Goal: Find specific page/section: Find specific page/section

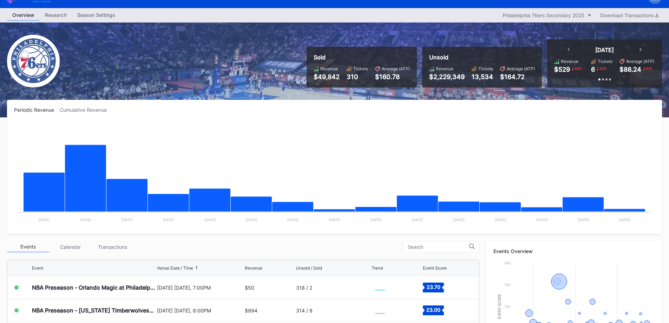
scroll to position [105, 0]
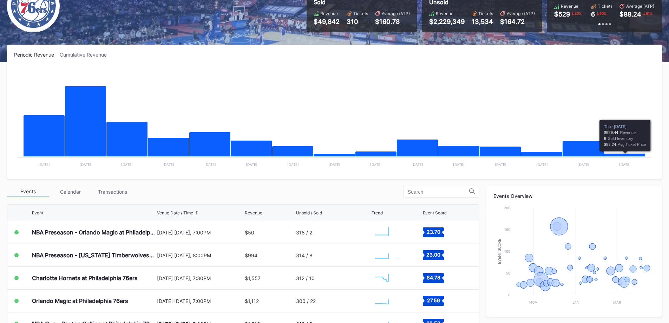
scroll to position [176, 0]
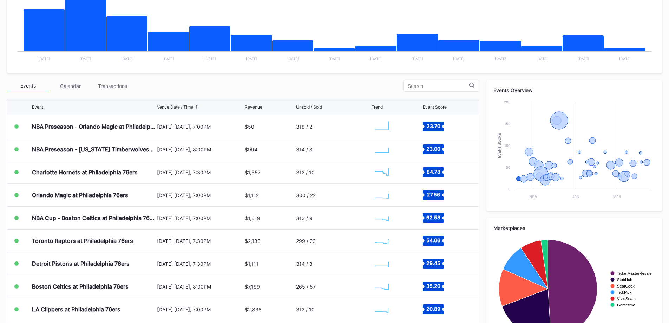
click at [124, 85] on div "Transactions" at bounding box center [112, 85] width 42 height 11
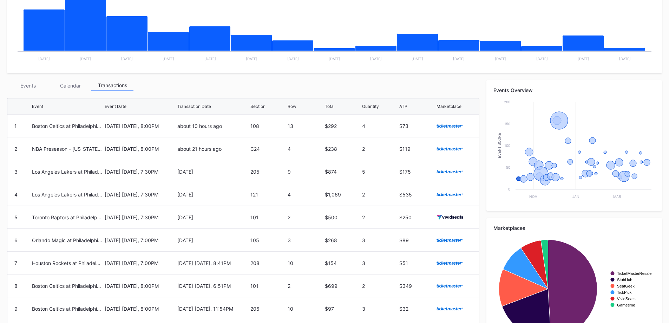
click at [28, 81] on div "Events" at bounding box center [28, 85] width 42 height 11
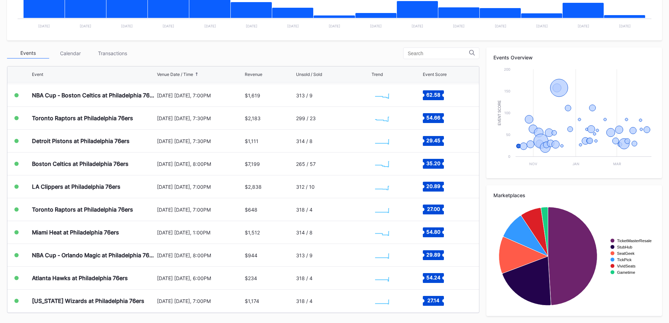
scroll to position [141, 0]
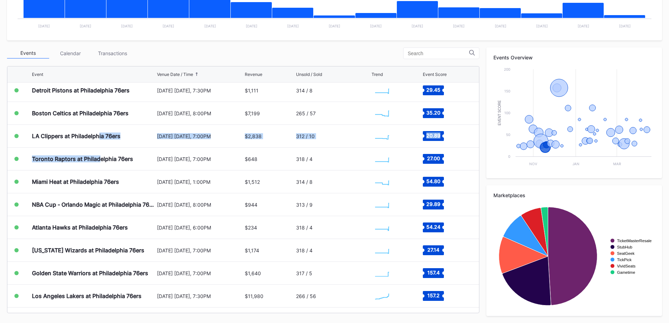
drag, startPoint x: 99, startPoint y: 134, endPoint x: 99, endPoint y: 158, distance: 23.9
click at [99, 158] on div "NBA Preseason - Orlando Magic at [GEOGRAPHIC_DATA] 76ers [DATE] [DATE], 7:00PM …" at bounding box center [243, 198] width 472 height 230
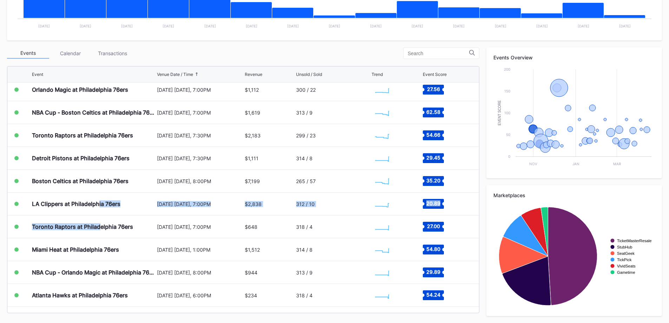
scroll to position [70, 0]
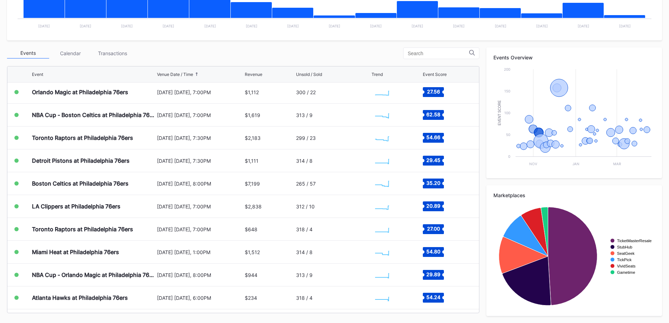
click at [103, 138] on div "Toronto Raptors at Philadelphia 76ers" at bounding box center [82, 137] width 101 height 7
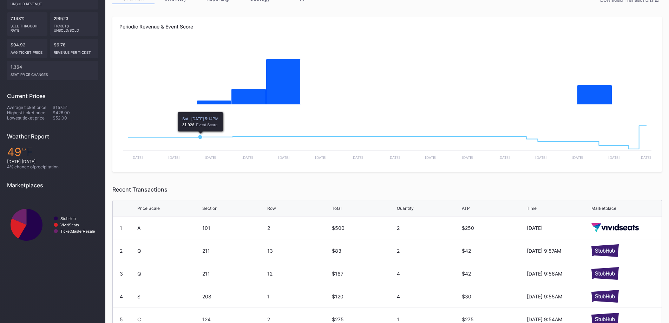
scroll to position [27, 0]
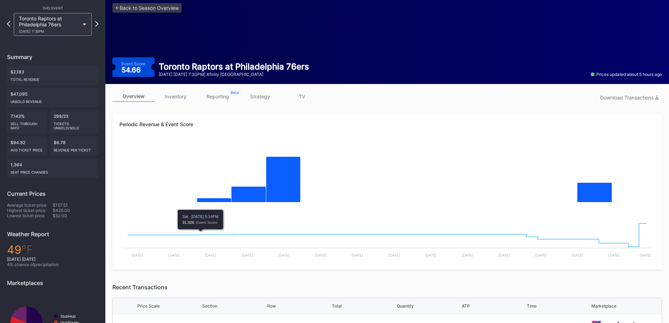
click at [189, 96] on link "inventory" at bounding box center [176, 96] width 42 height 11
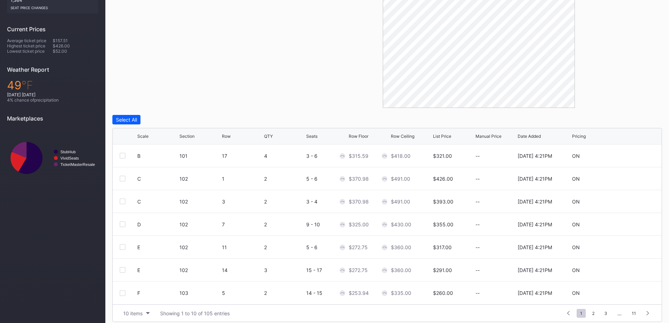
scroll to position [197, 0]
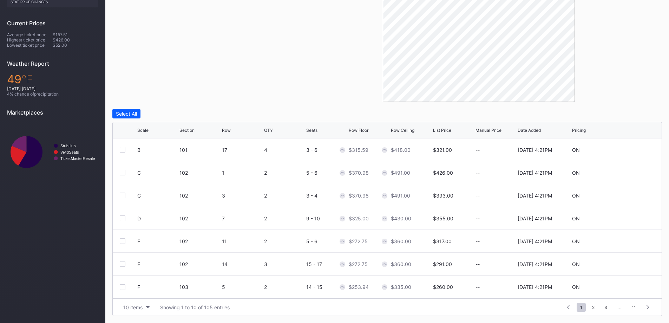
click at [136, 304] on button "10 items" at bounding box center [136, 307] width 33 height 9
click at [136, 290] on div "200 items" at bounding box center [136, 290] width 23 height 6
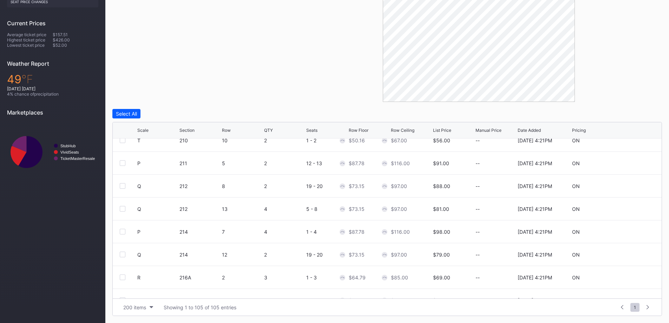
scroll to position [2003, 0]
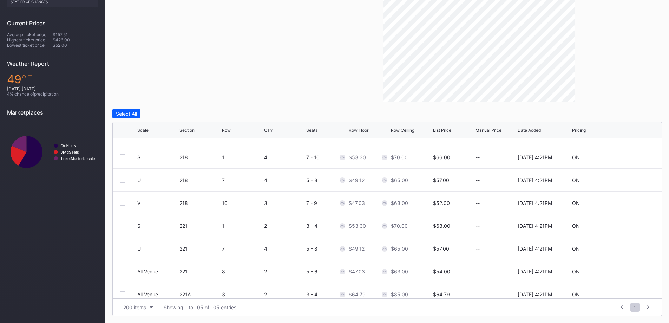
click at [369, 129] on div "Row Floor" at bounding box center [369, 130] width 40 height 5
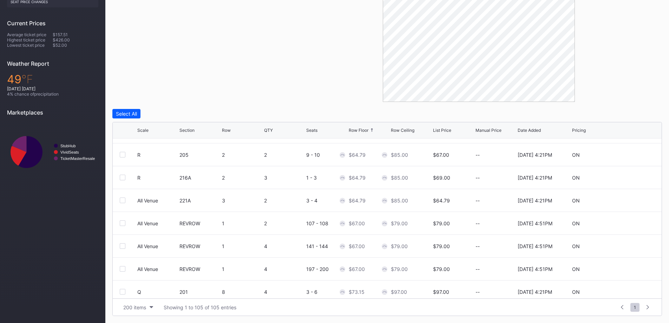
scroll to position [527, 0]
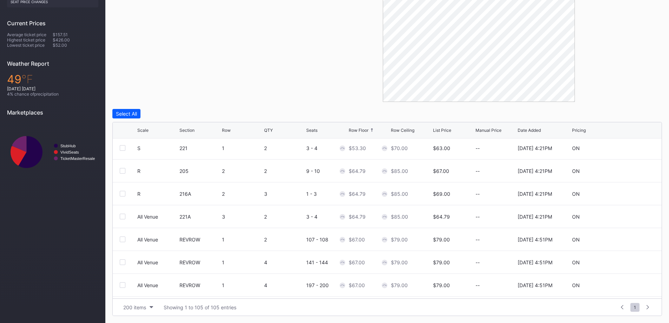
click at [150, 131] on icon at bounding box center [152, 130] width 4 height 4
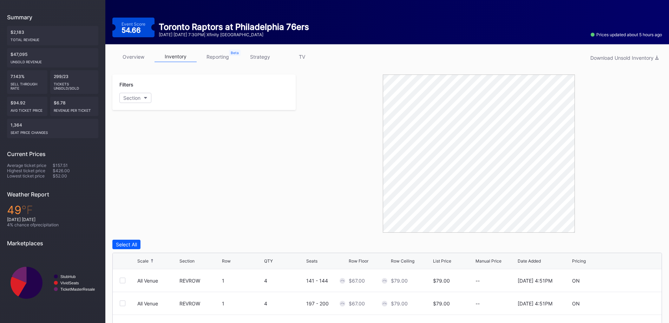
scroll to position [0, 0]
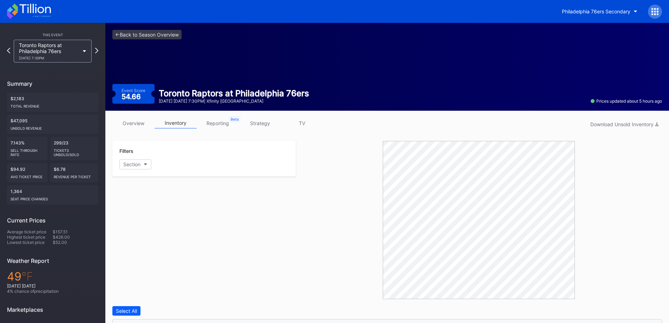
click at [258, 123] on link "strategy" at bounding box center [260, 123] width 42 height 11
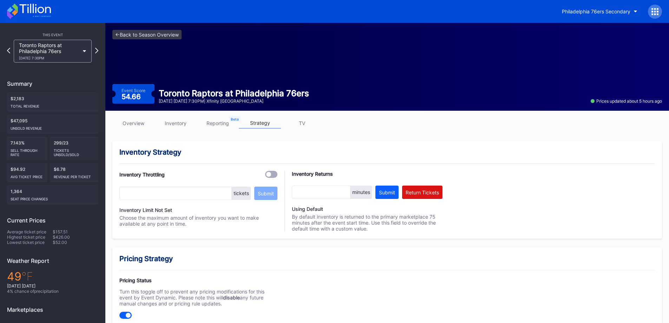
click at [39, 47] on div "Toronto Raptors at Philadelphia 76ers [DATE] 7:30PM" at bounding box center [49, 51] width 60 height 18
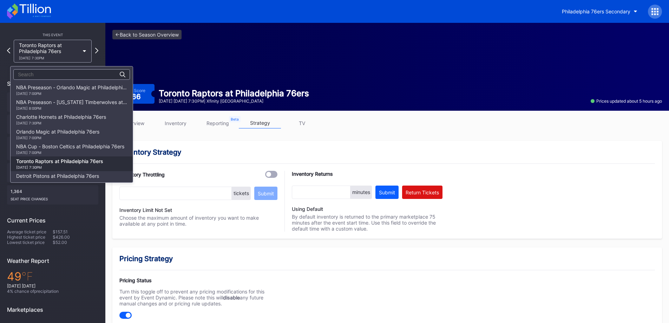
scroll to position [74, 0]
click at [60, 104] on div "Detroit Pistons at Philadelphia 76ers [DATE] 7:30PM" at bounding box center [57, 104] width 83 height 11
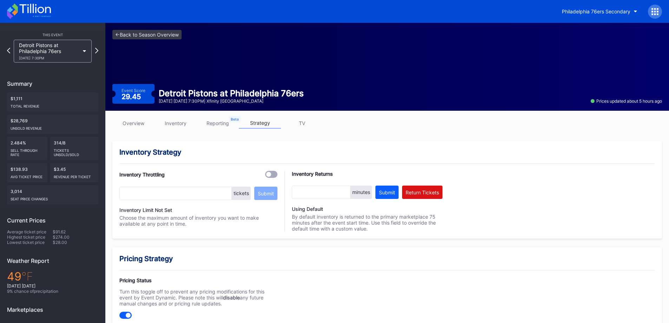
click at [134, 122] on link "overview" at bounding box center [133, 123] width 42 height 11
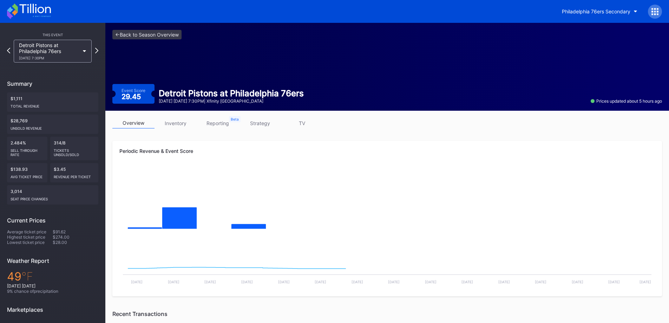
click at [28, 12] on icon at bounding box center [34, 8] width 31 height 9
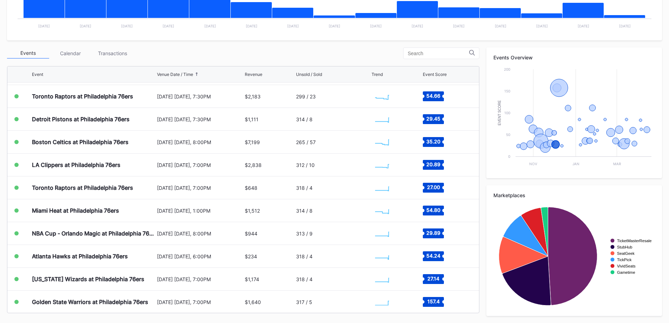
scroll to position [35, 0]
